Goal: Transaction & Acquisition: Book appointment/travel/reservation

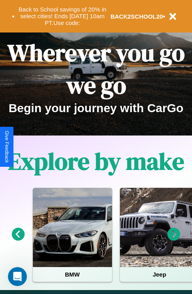
scroll to position [122, 0]
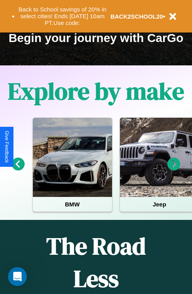
click at [174, 170] on icon at bounding box center [174, 164] width 13 height 13
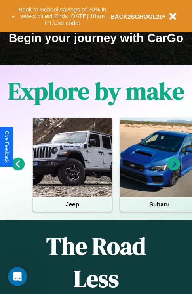
click at [18, 170] on icon at bounding box center [18, 164] width 13 height 13
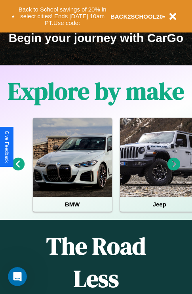
click at [174, 170] on icon at bounding box center [174, 164] width 13 height 13
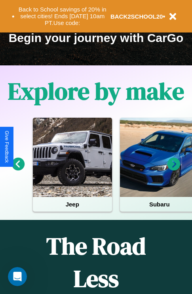
click at [174, 170] on icon at bounding box center [174, 164] width 13 height 13
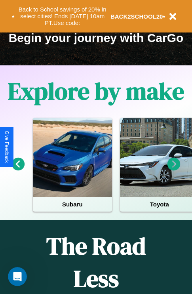
click at [174, 170] on icon at bounding box center [174, 164] width 13 height 13
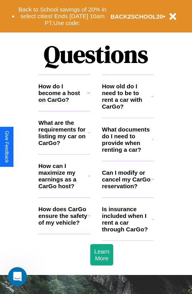
scroll to position [960, 0]
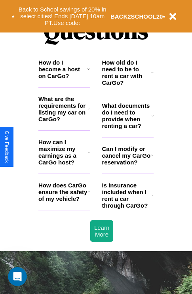
click at [88, 72] on icon at bounding box center [88, 69] width 3 height 6
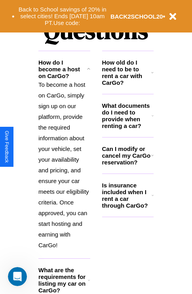
click at [153, 76] on icon at bounding box center [152, 72] width 2 height 6
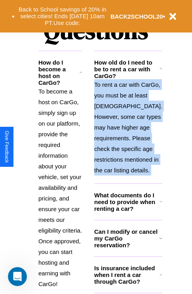
click at [160, 72] on icon at bounding box center [161, 69] width 3 height 6
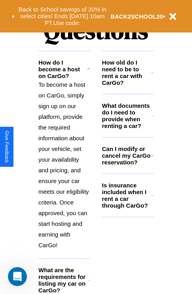
click at [128, 208] on h3 "Is insurance included when I rent a car through CarGo?" at bounding box center [127, 195] width 50 height 27
click at [128, 85] on h3 "How old do I need to be to rent a car with CarGo?" at bounding box center [127, 72] width 50 height 27
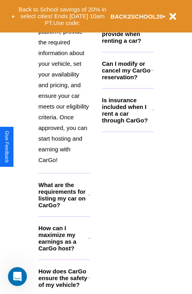
click at [89, 281] on icon at bounding box center [89, 278] width 2 height 6
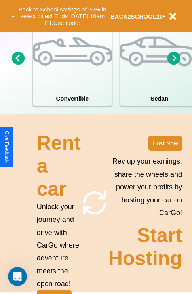
scroll to position [0, 0]
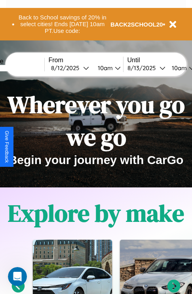
click at [27, 68] on input "text" at bounding box center [14, 68] width 59 height 6
type input "**********"
click at [79, 68] on div "[DATE]" at bounding box center [67, 68] width 32 height 8
select select "*"
select select "****"
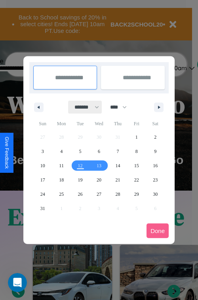
click at [83, 107] on select "******* ******** ***** ***** *** **** **** ****** ********* ******* ******** **…" at bounding box center [86, 107] width 34 height 13
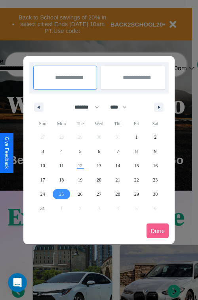
click at [61, 194] on span "25" at bounding box center [61, 194] width 5 height 14
type input "**********"
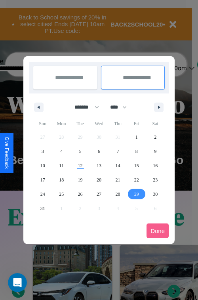
click at [136, 194] on span "29" at bounding box center [136, 194] width 5 height 14
type input "**********"
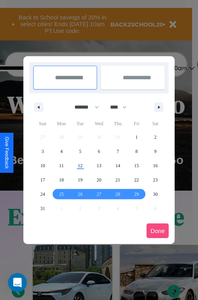
click at [158, 231] on button "Done" at bounding box center [158, 231] width 22 height 15
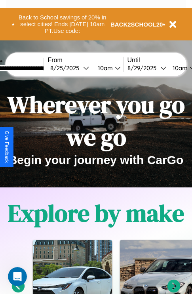
scroll to position [0, 31]
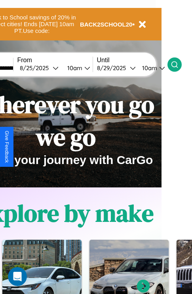
click at [179, 64] on icon at bounding box center [175, 65] width 8 height 8
